Goal: Navigation & Orientation: Understand site structure

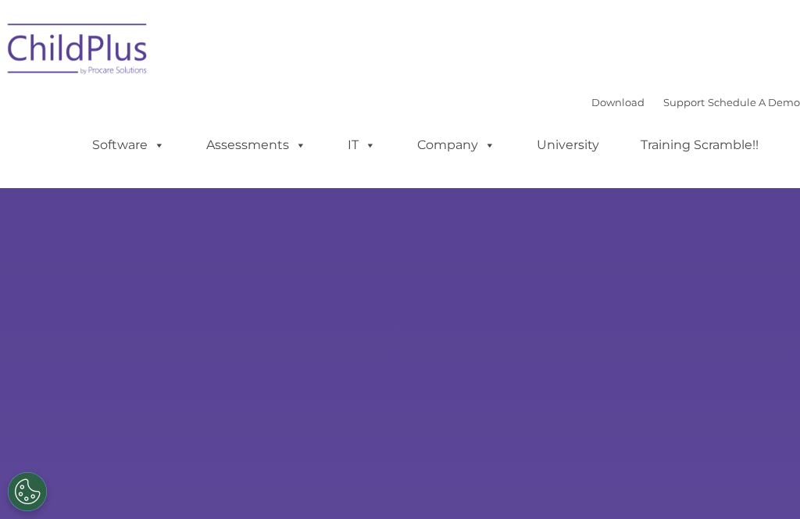
select select "MEDIUM"
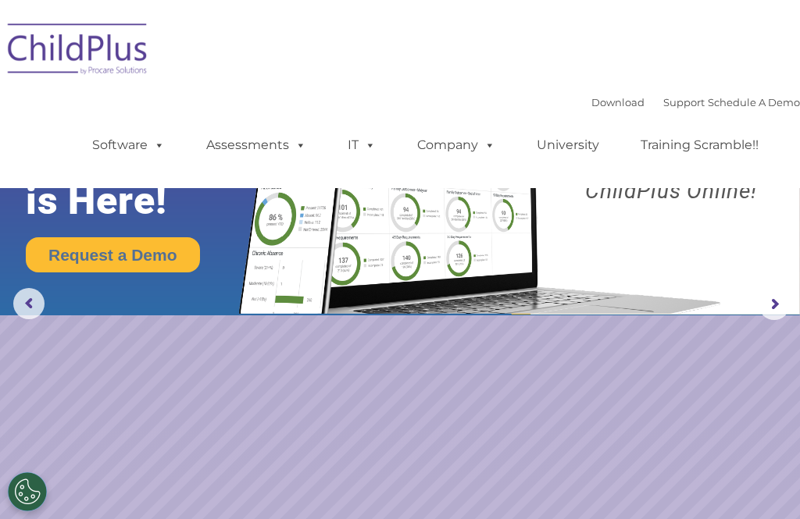
click at [149, 150] on span at bounding box center [156, 144] width 17 height 15
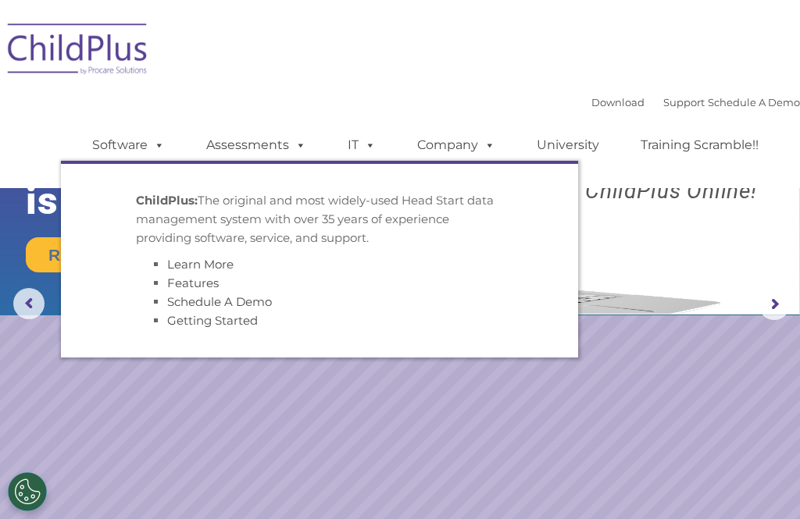
click at [134, 138] on link "Software" at bounding box center [129, 145] width 104 height 31
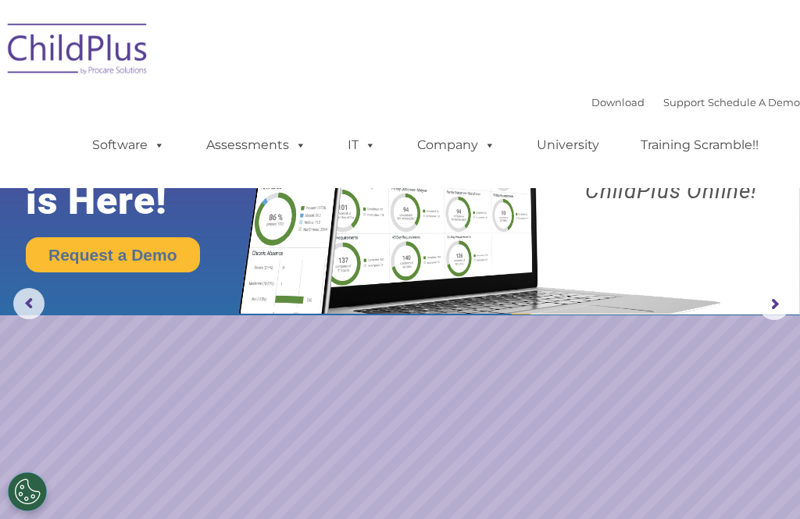
click at [122, 51] on img at bounding box center [78, 51] width 156 height 78
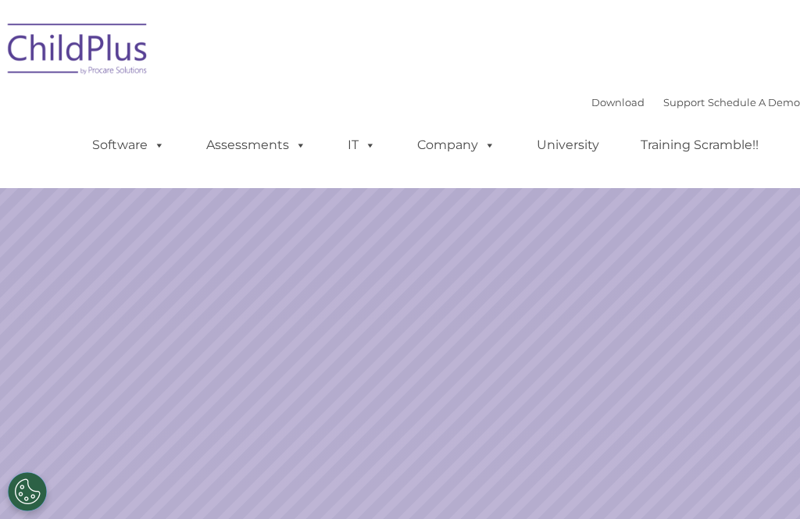
select select "MEDIUM"
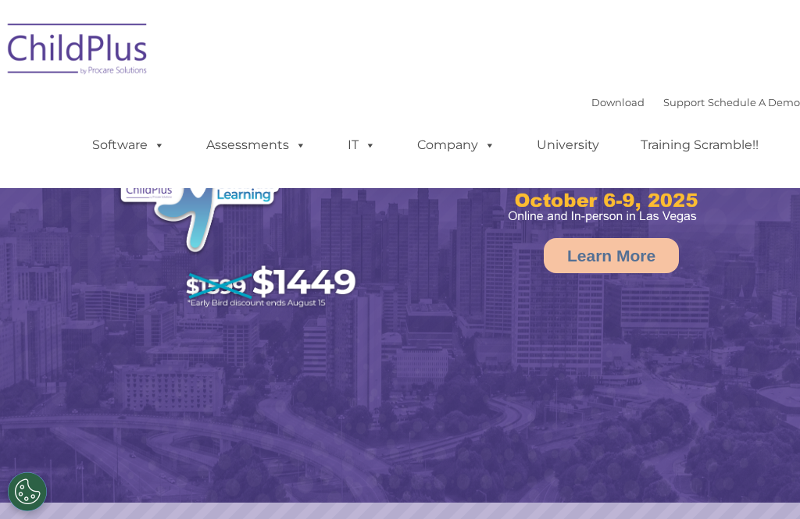
select select "MEDIUM"
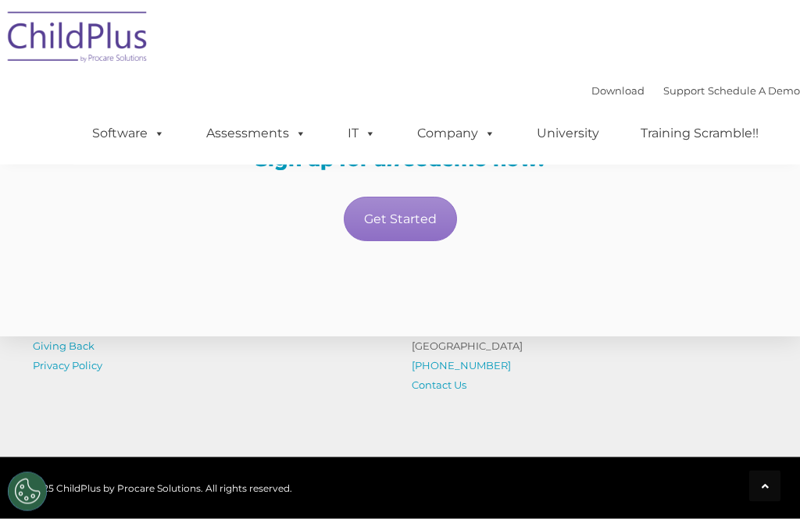
scroll to position [2972, 0]
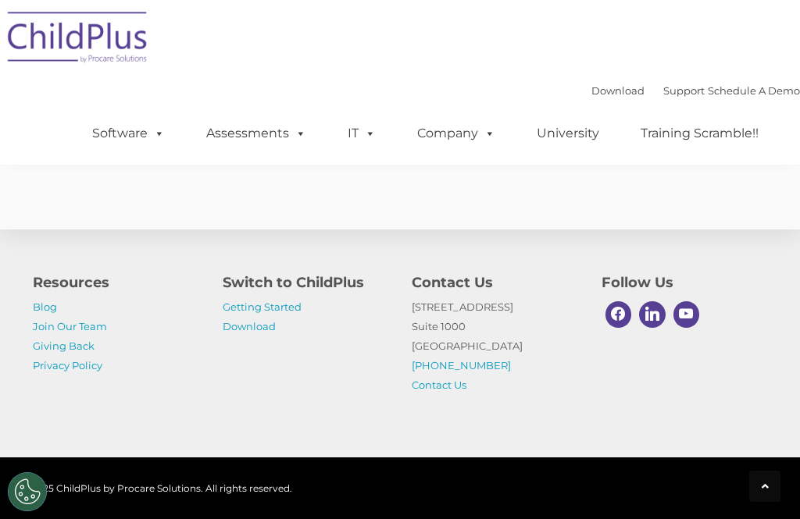
click at [373, 134] on span at bounding box center [366, 133] width 17 height 15
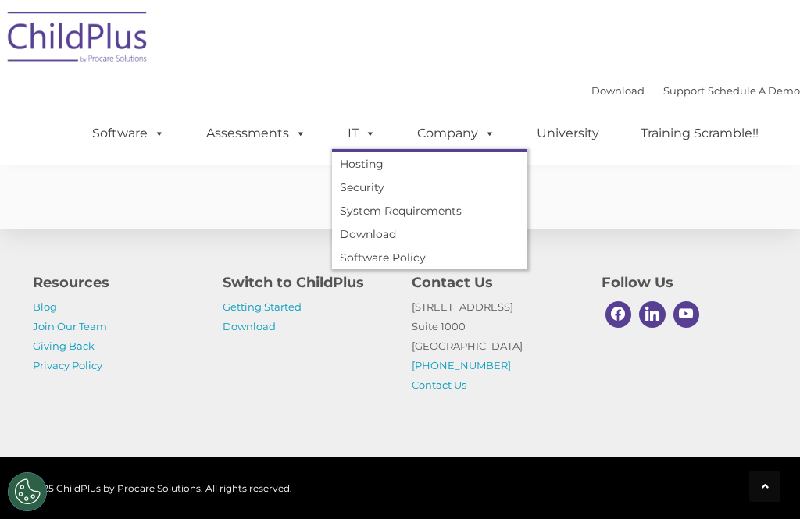
click at [289, 132] on span at bounding box center [297, 133] width 17 height 15
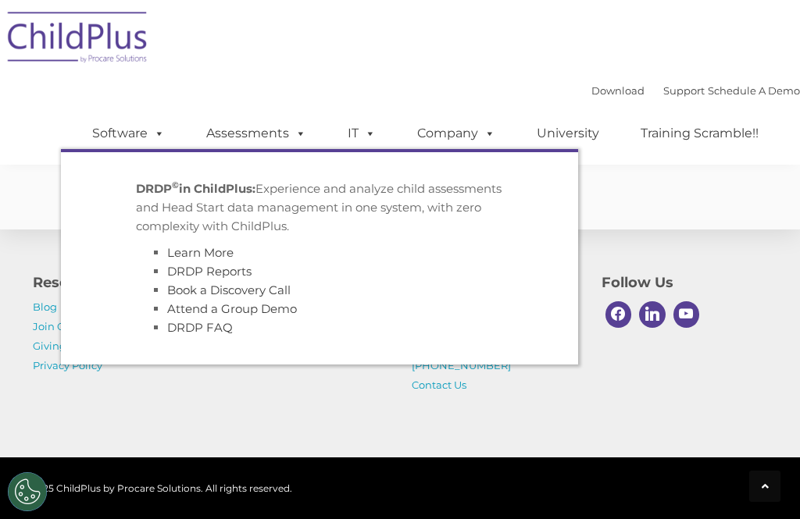
click at [149, 132] on span at bounding box center [156, 133] width 17 height 15
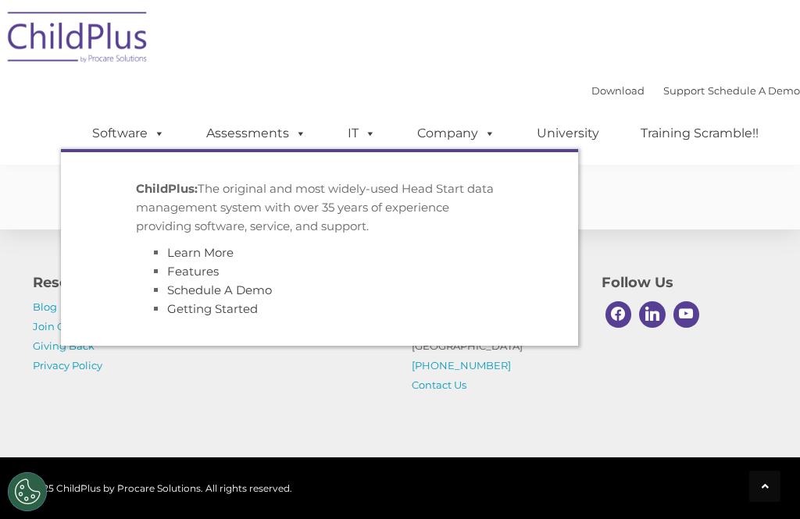
click at [489, 127] on span at bounding box center [486, 133] width 17 height 15
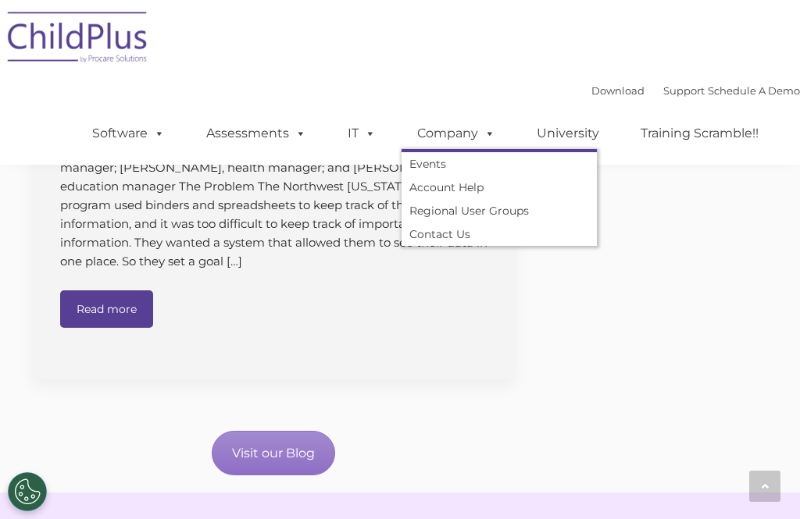
scroll to position [1809, 0]
